Goal: Information Seeking & Learning: Learn about a topic

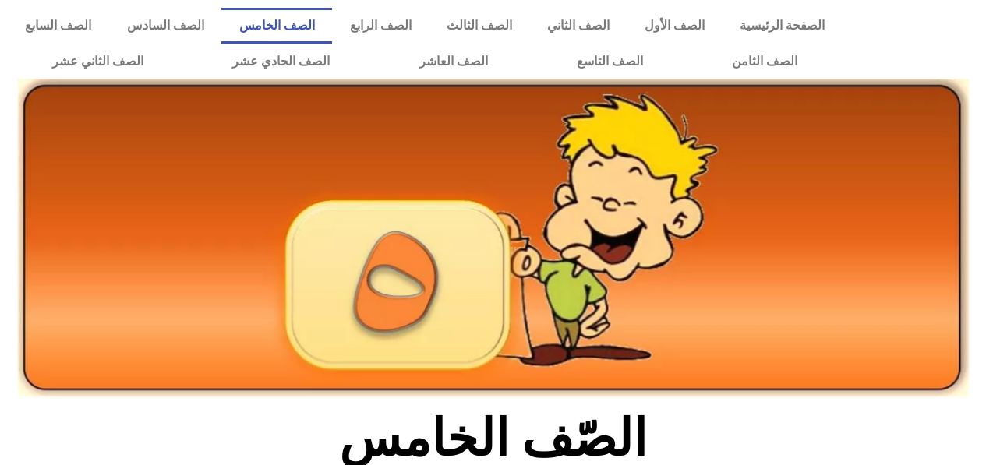
scroll to position [497, 0]
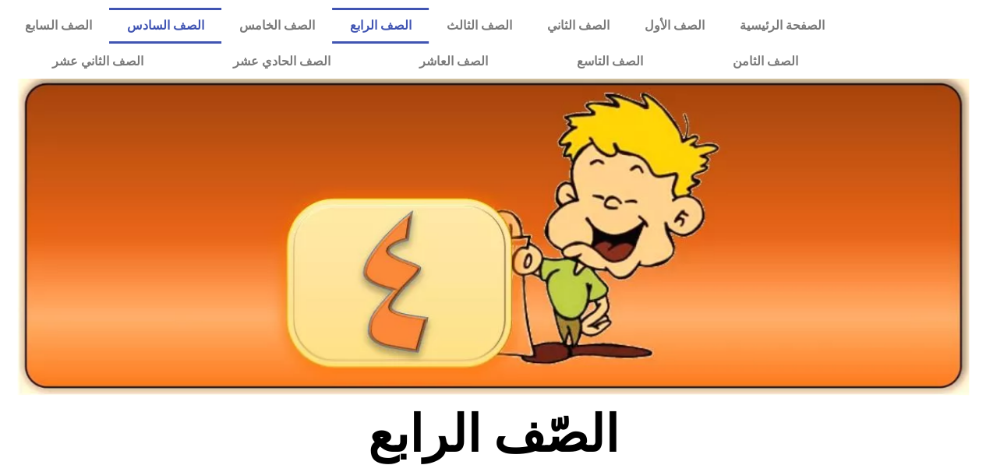
click at [221, 21] on link "الصف السادس" at bounding box center [165, 26] width 112 height 36
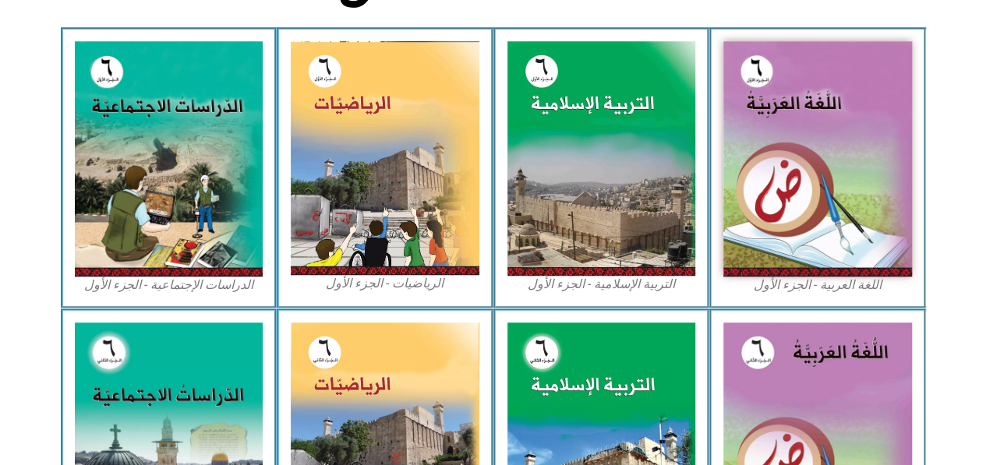
scroll to position [463, 0]
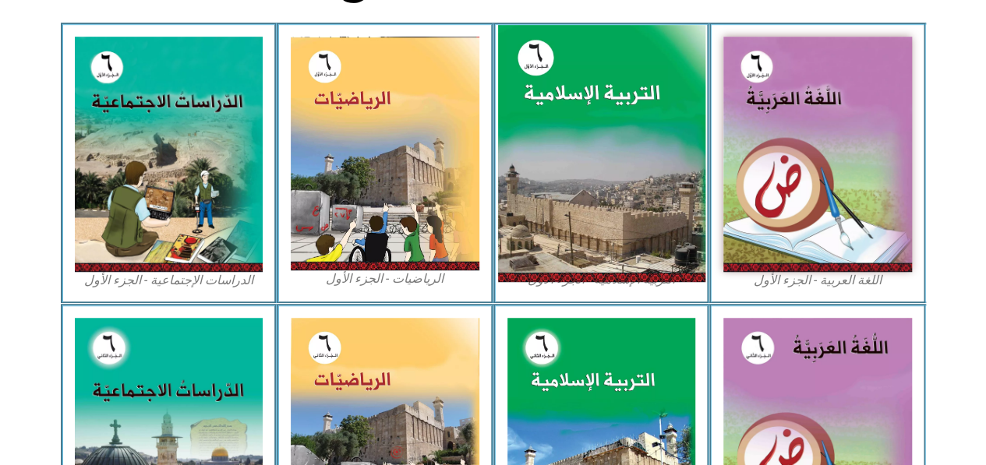
click at [652, 152] on img at bounding box center [600, 154] width 207 height 258
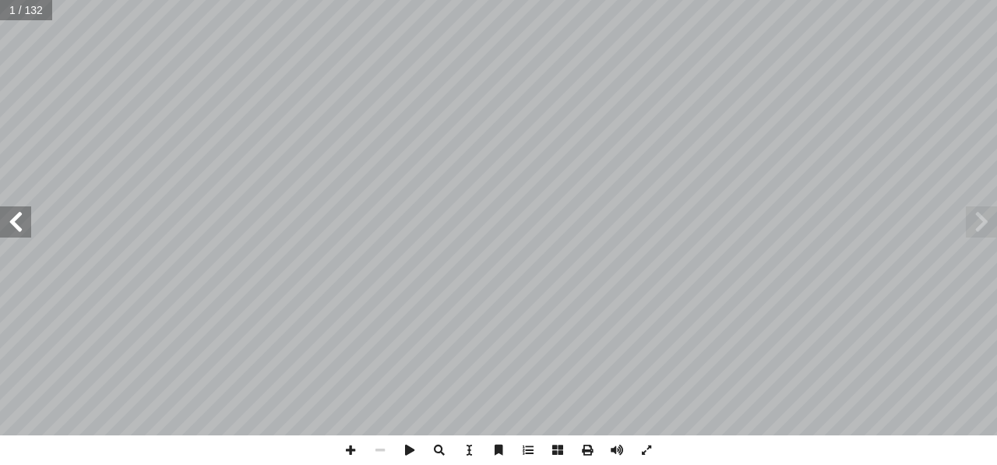
click at [16, 227] on span at bounding box center [15, 222] width 31 height 31
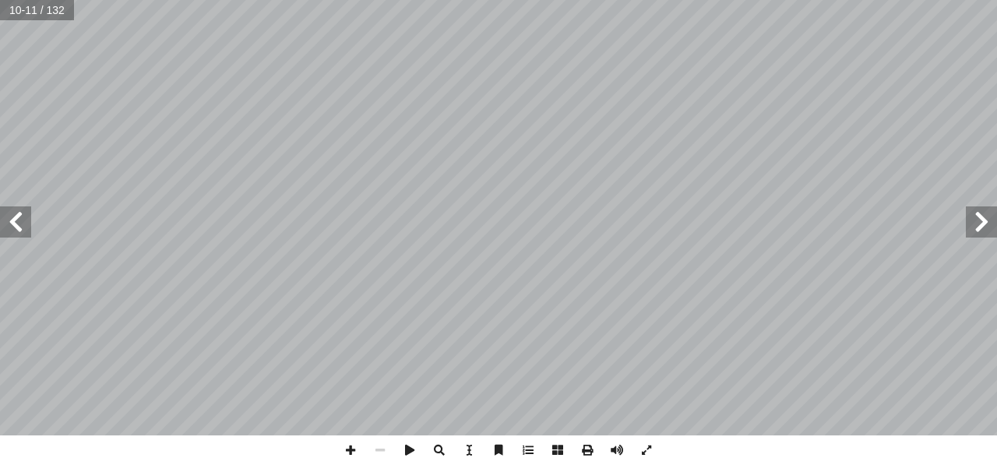
click at [16, 227] on span at bounding box center [15, 222] width 31 height 31
